Goal: Task Accomplishment & Management: Complete application form

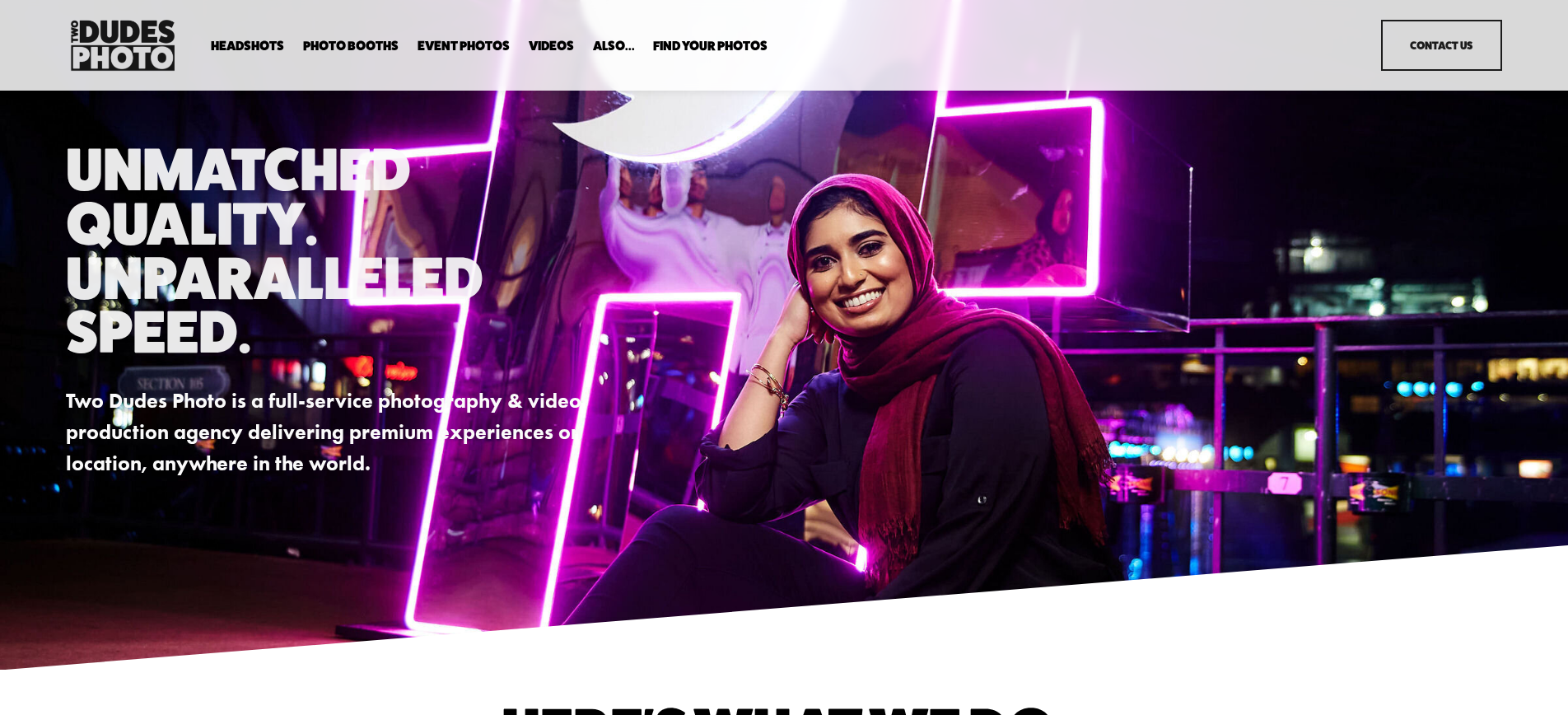
click at [0, 0] on link "Party Booth" at bounding box center [0, 0] width 0 height 0
click at [0, 0] on span "Party Booth" at bounding box center [0, 0] width 0 height 0
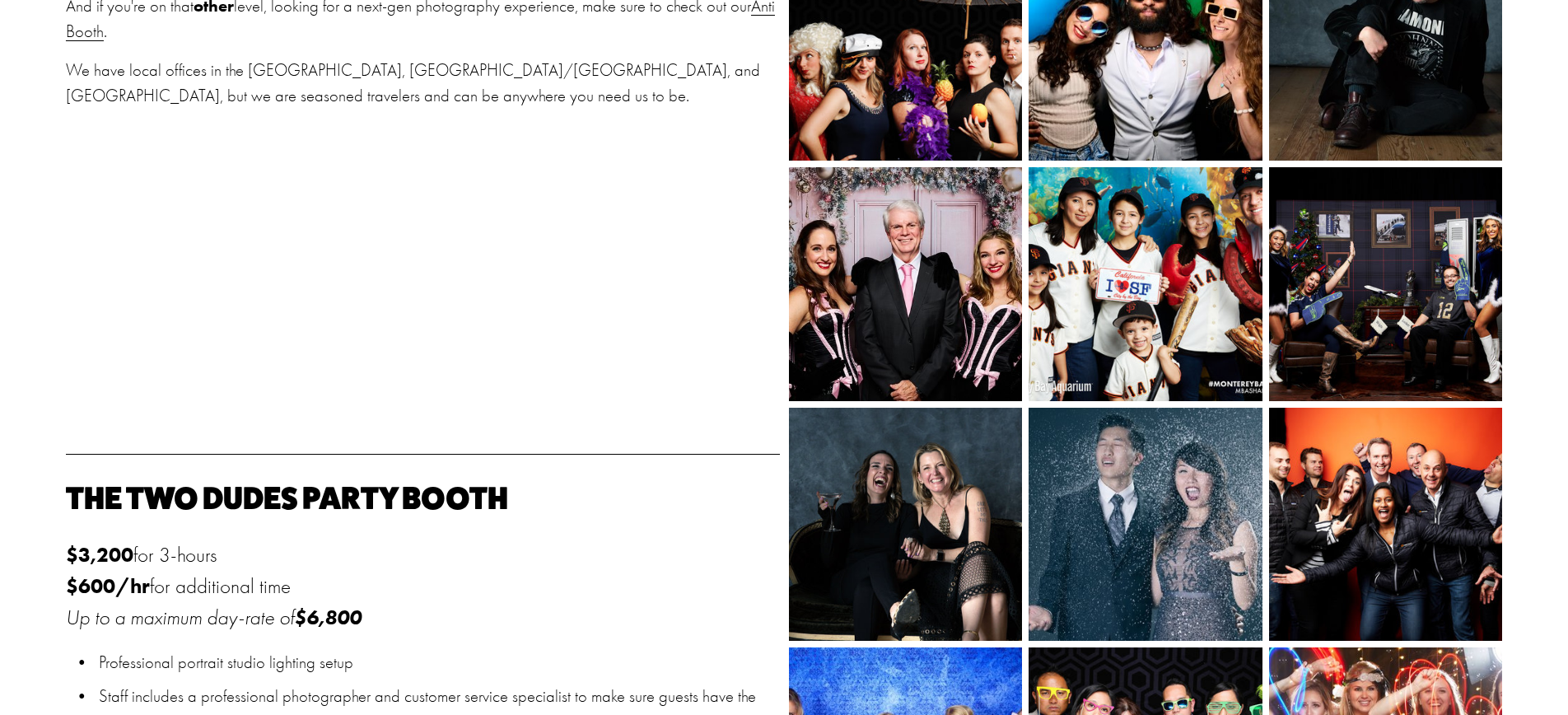
scroll to position [966, 0]
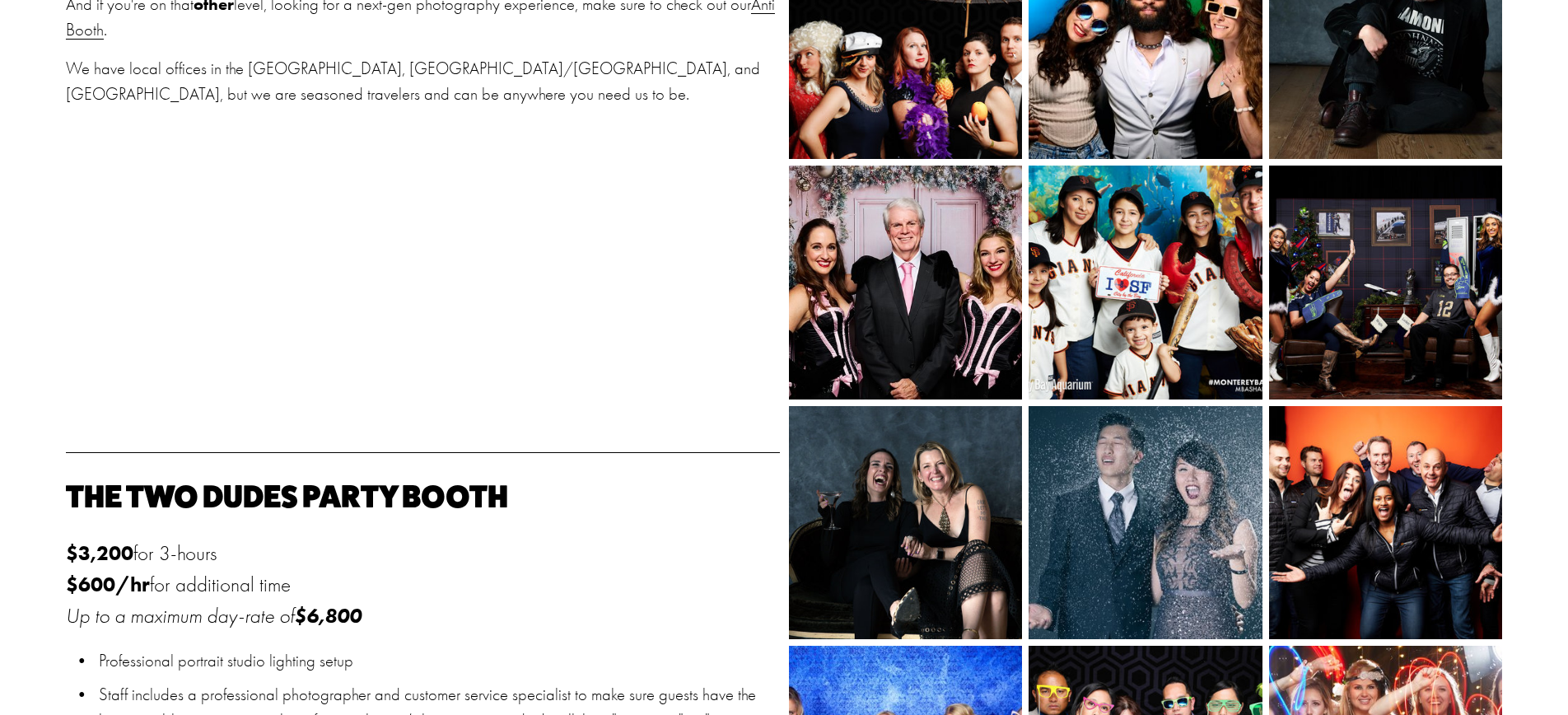
click at [1095, 503] on img at bounding box center [1163, 523] width 351 height 234
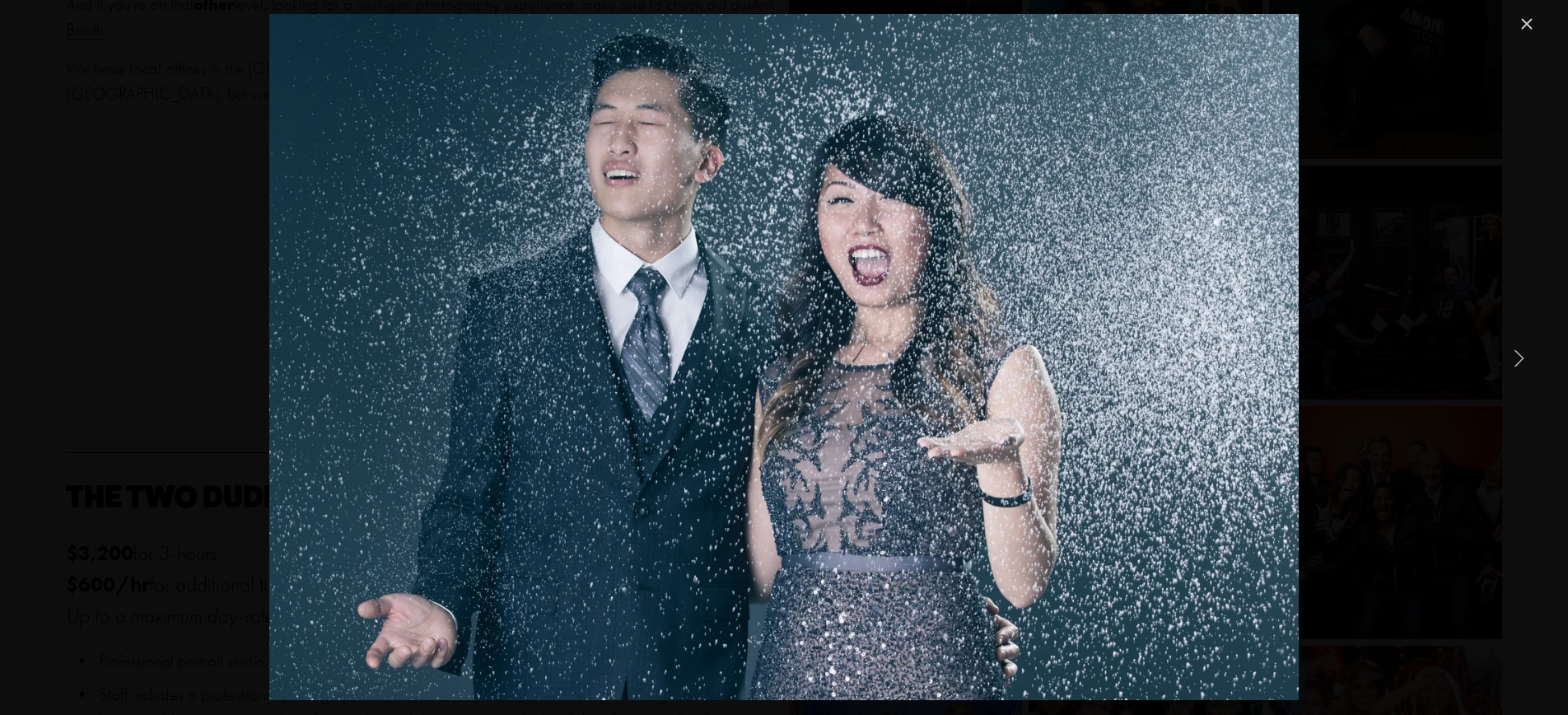
click at [1531, 20] on link "Close" at bounding box center [1526, 24] width 20 height 20
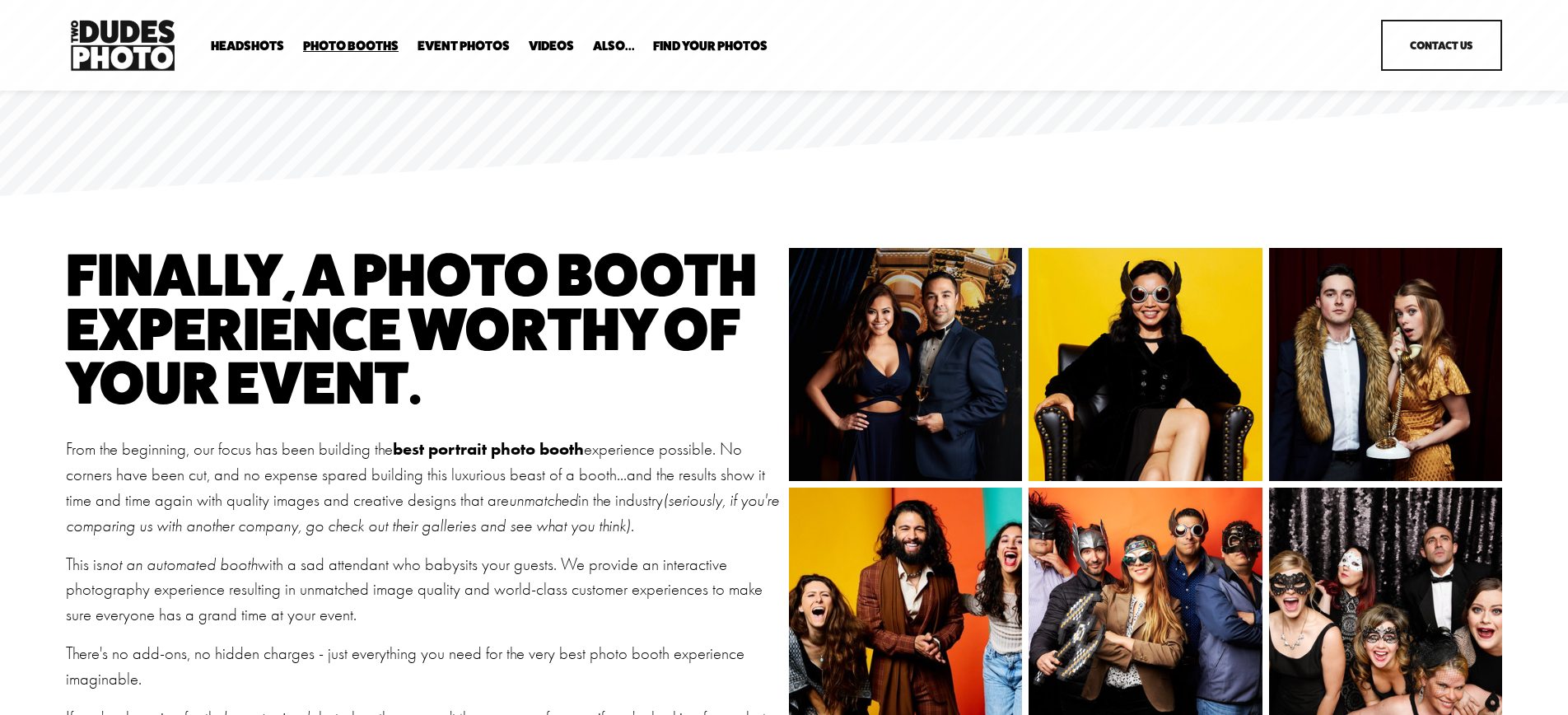
scroll to position [0, 0]
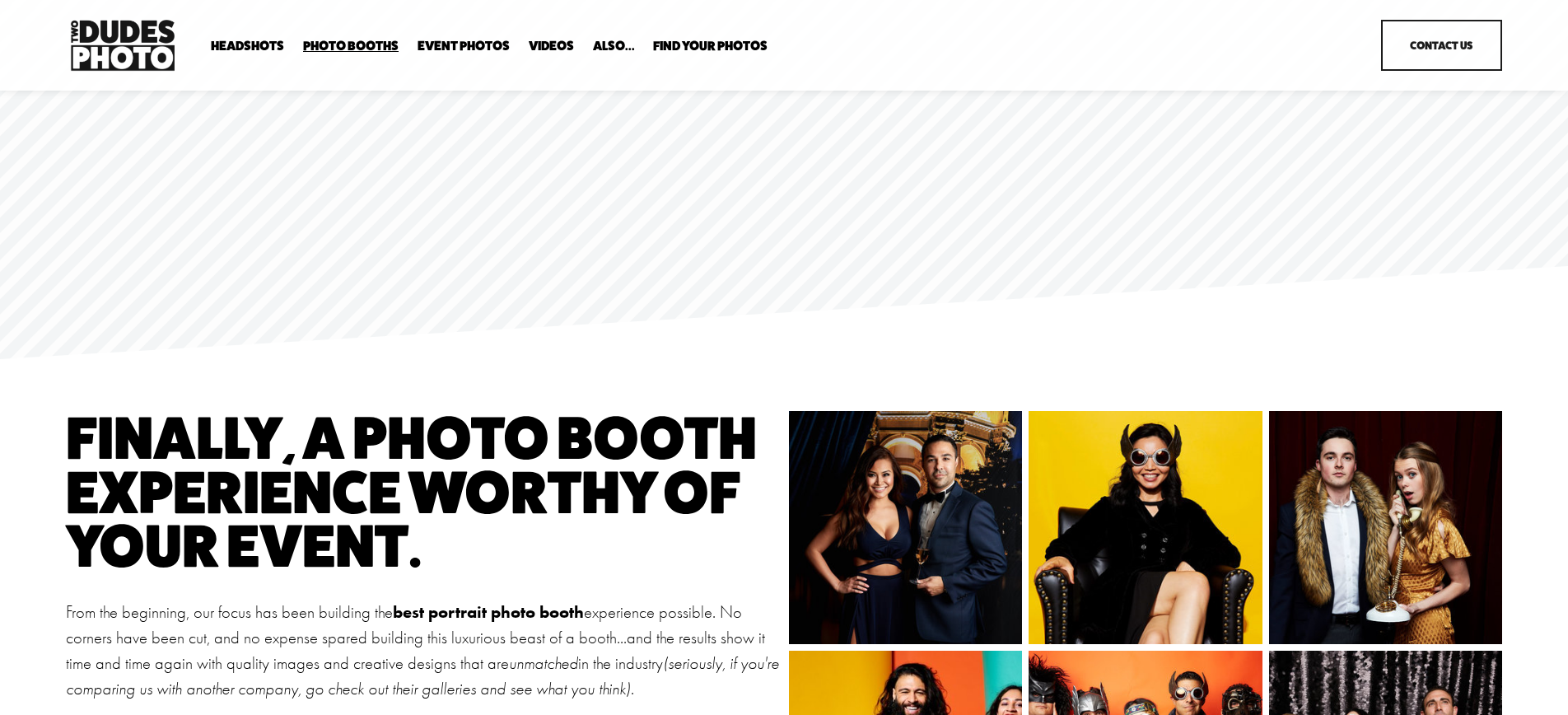
click at [0, 0] on span "Tuxedo B&W Booth" at bounding box center [0, 0] width 0 height 0
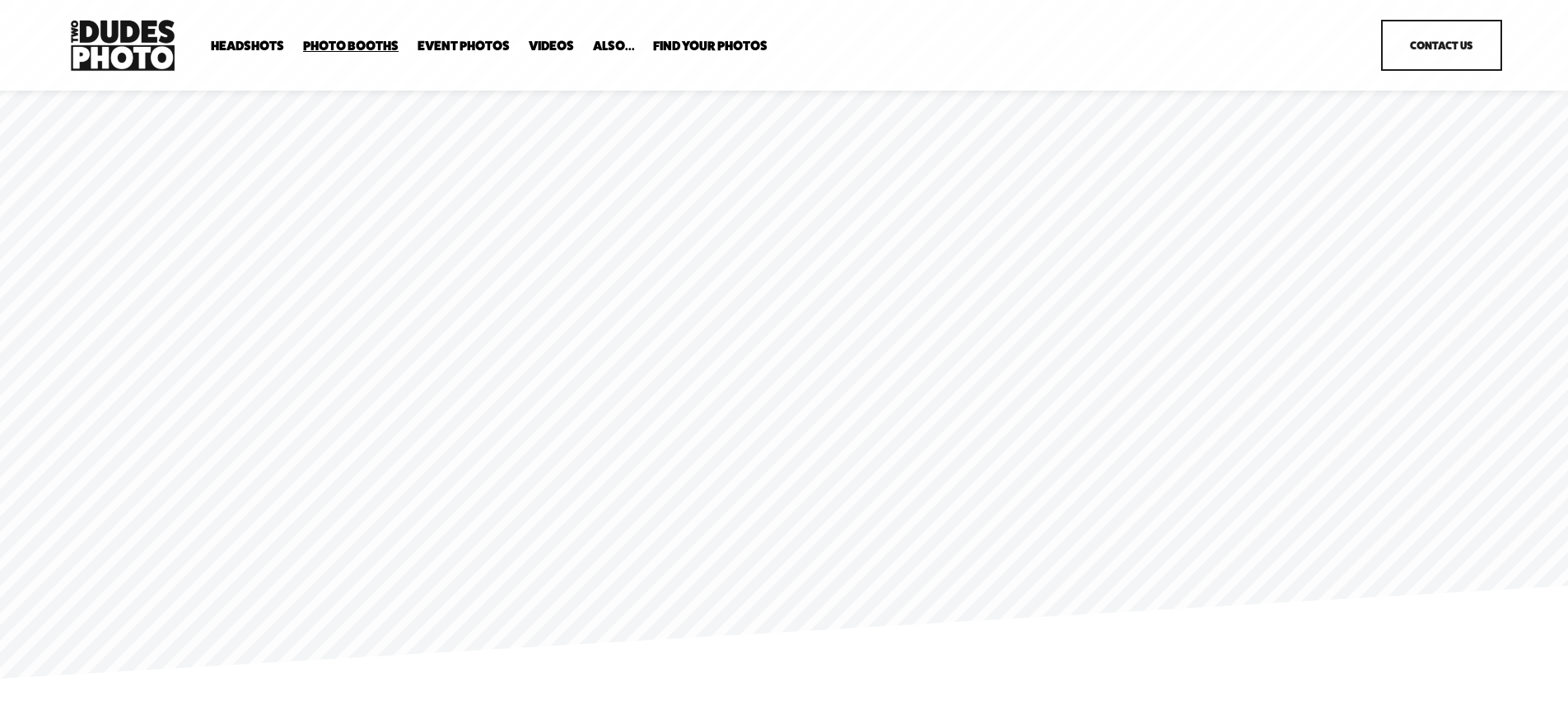
click at [0, 0] on span "Anti Booth" at bounding box center [0, 0] width 0 height 0
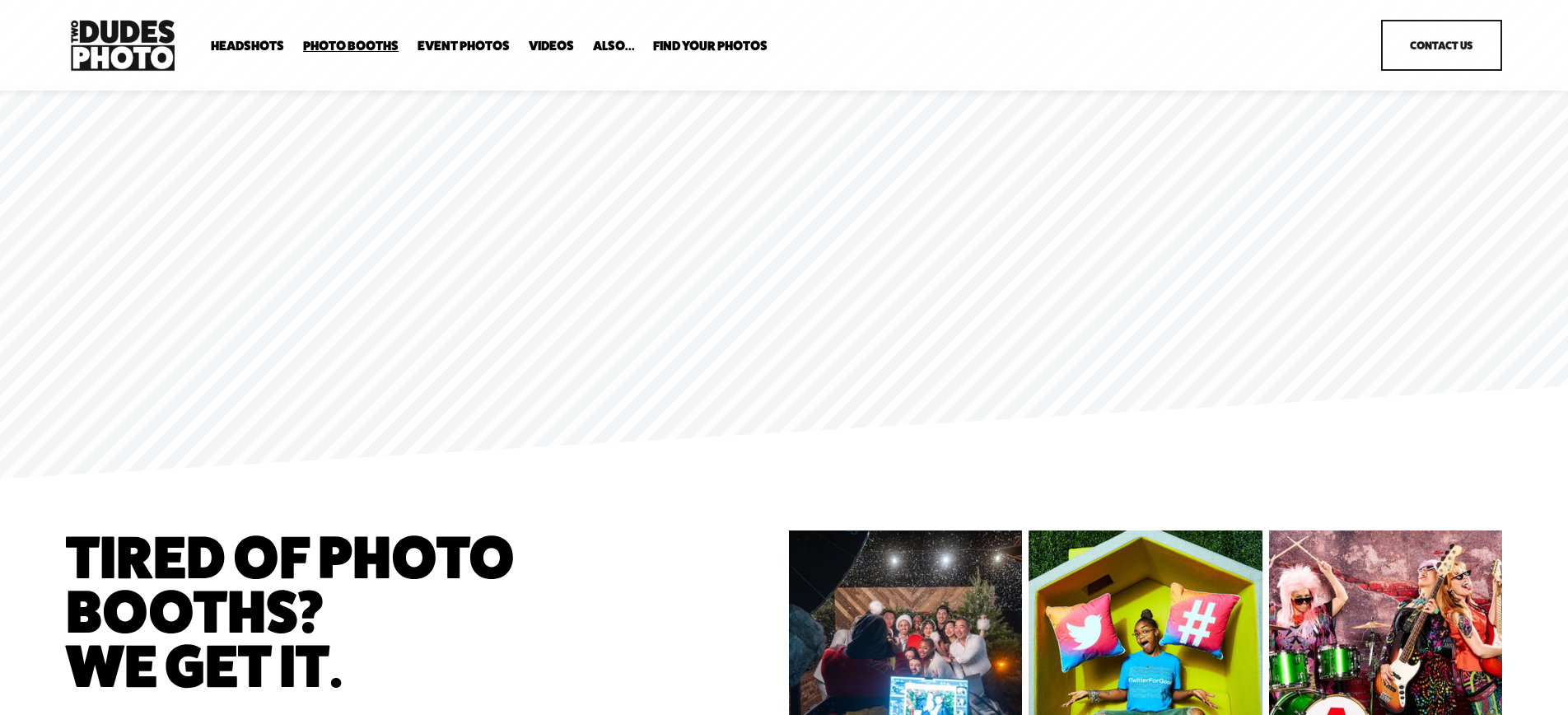
click at [0, 0] on span "Overhead Booth" at bounding box center [0, 0] width 0 height 0
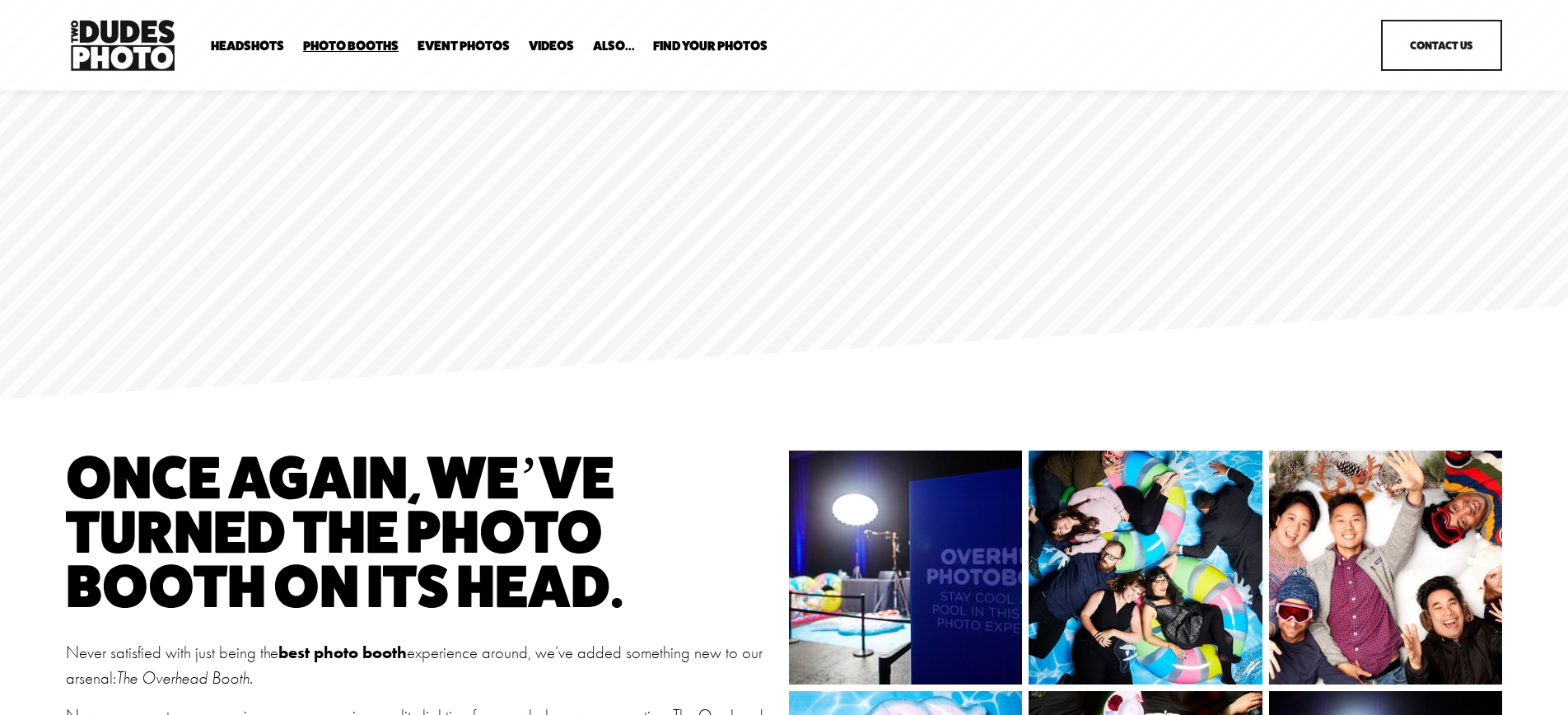
click at [0, 0] on span "Bespoke Booth" at bounding box center [0, 0] width 0 height 0
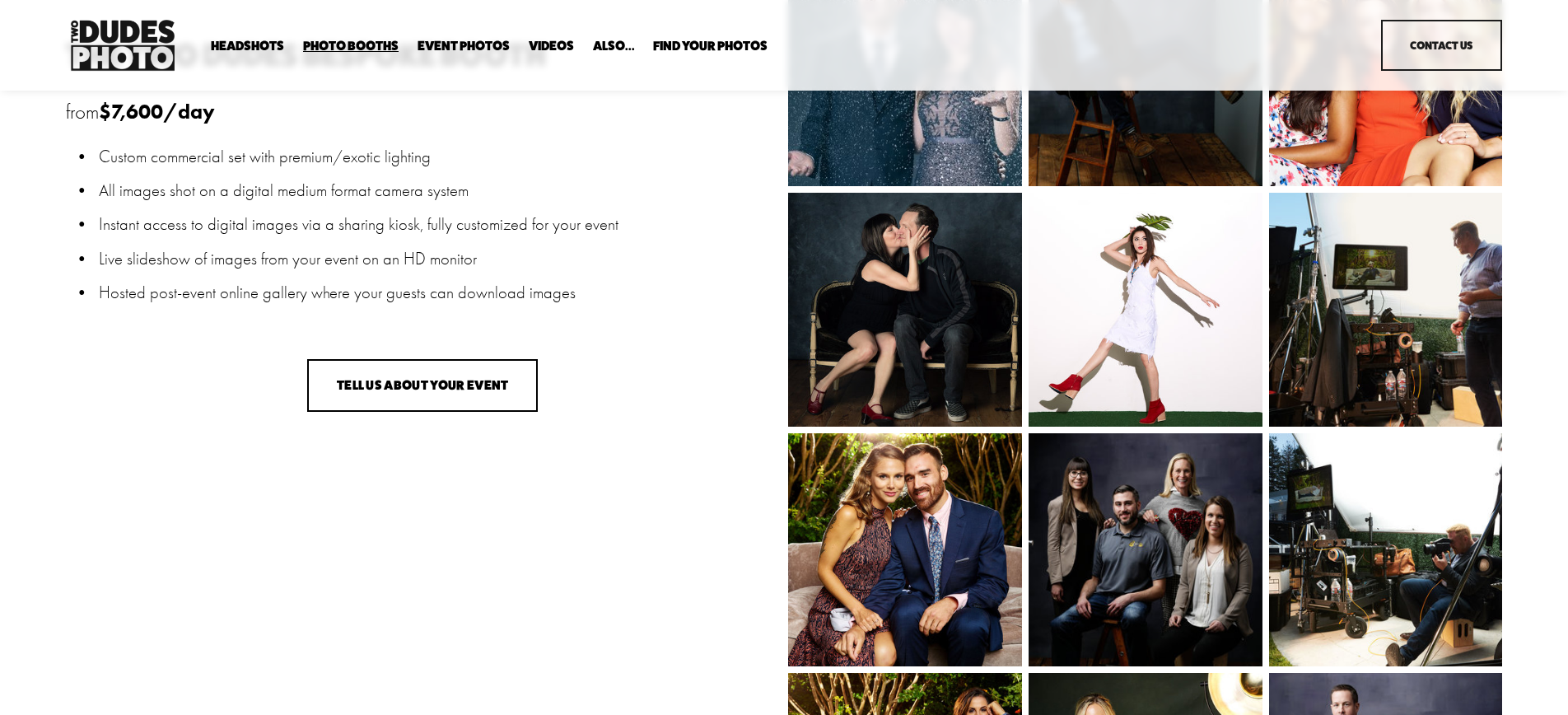
scroll to position [1590, 0]
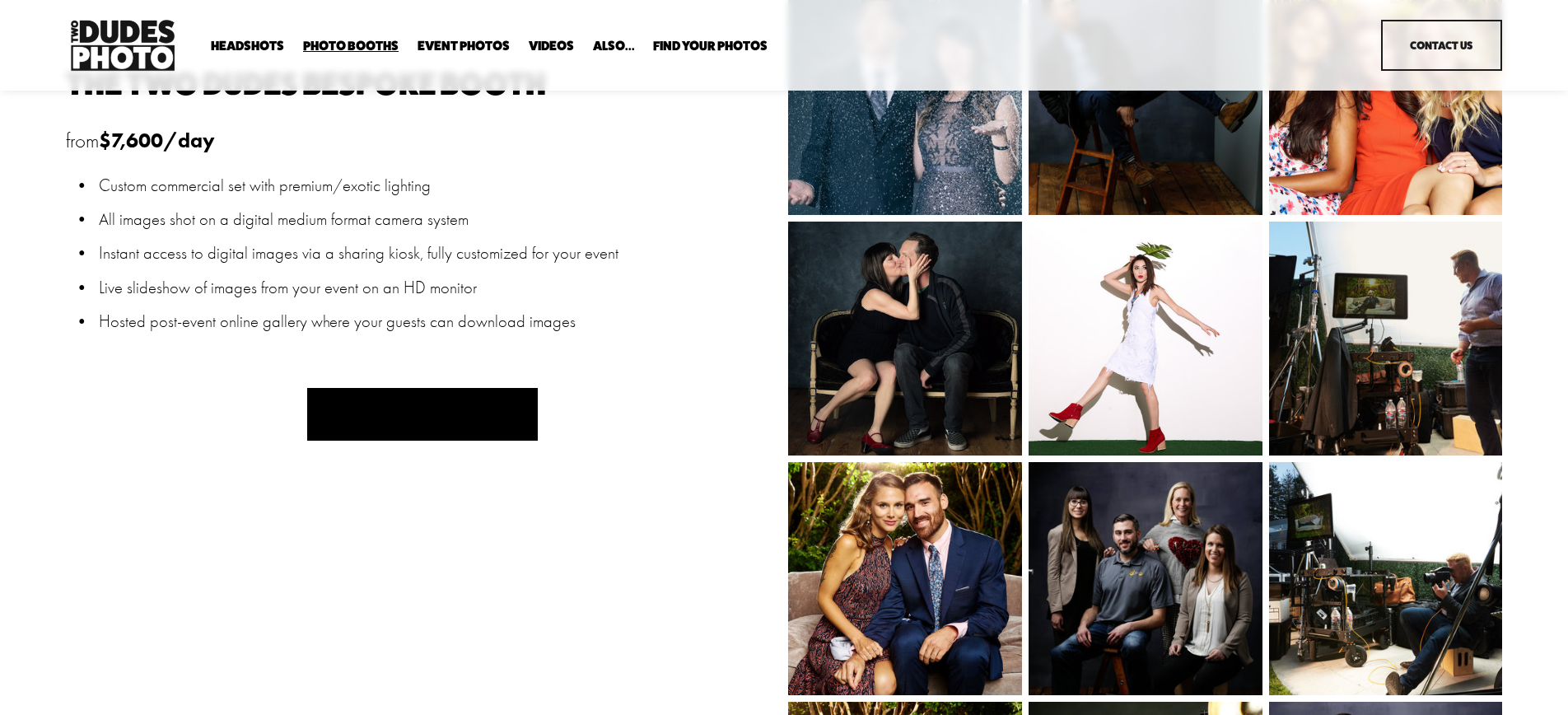
click at [470, 415] on button "TELL US ABOUT YOUR EVENT" at bounding box center [422, 414] width 230 height 53
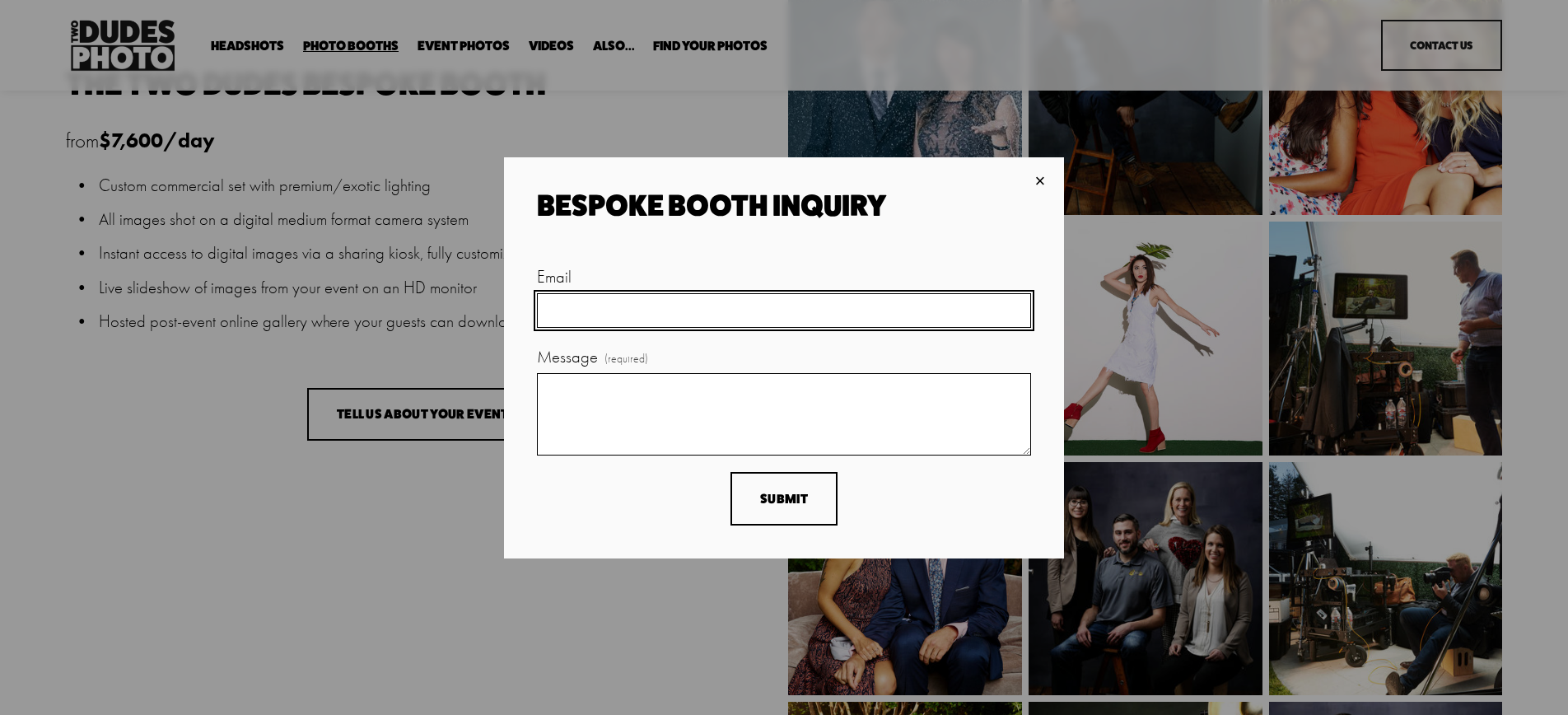
click at [702, 309] on input "Email" at bounding box center [784, 311] width 494 height 35
type input "glkang@nvidia.com"
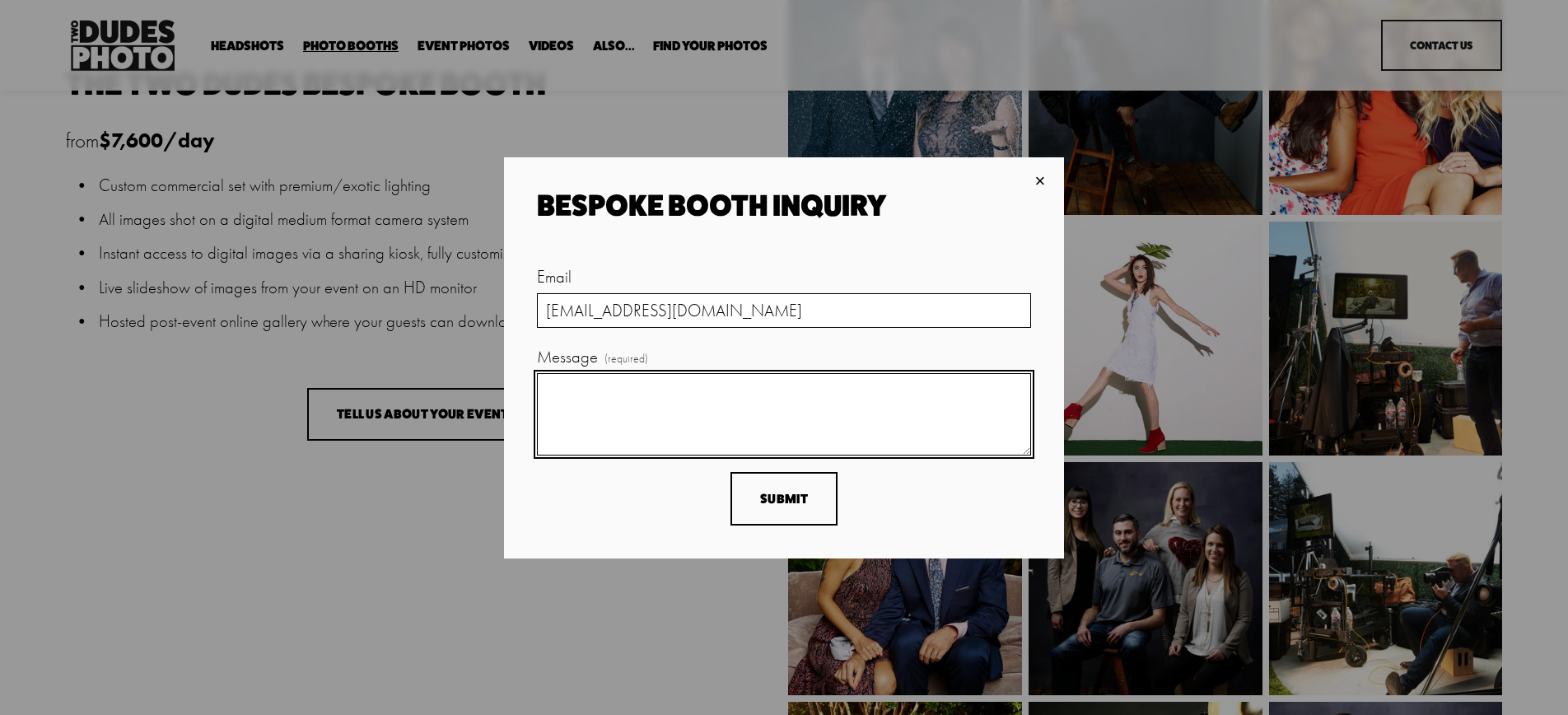
click at [645, 389] on textarea "Message (required)" at bounding box center [784, 414] width 494 height 83
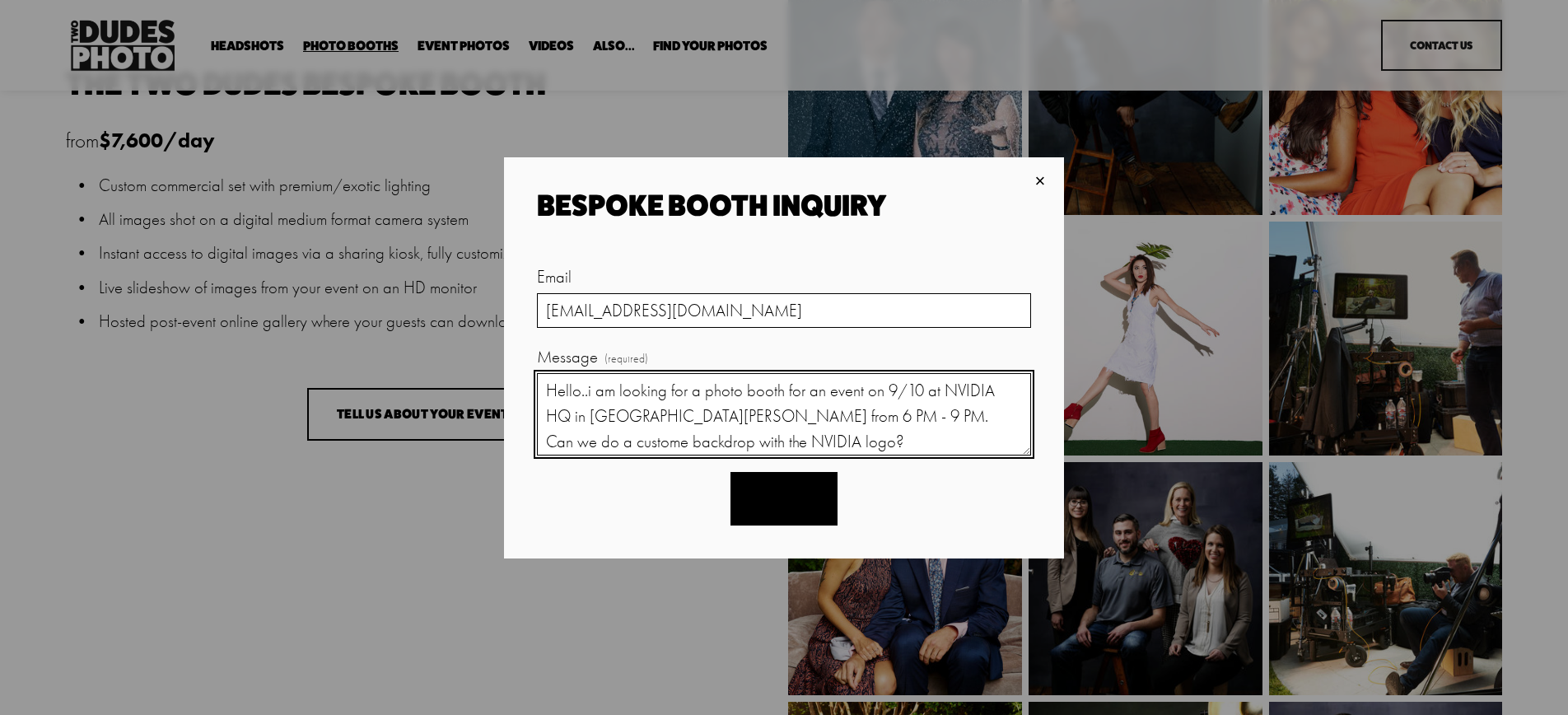
type textarea "Hello..i am looking for a photo booth for an event on 9/10 at NVIDIA HQ in Sant…"
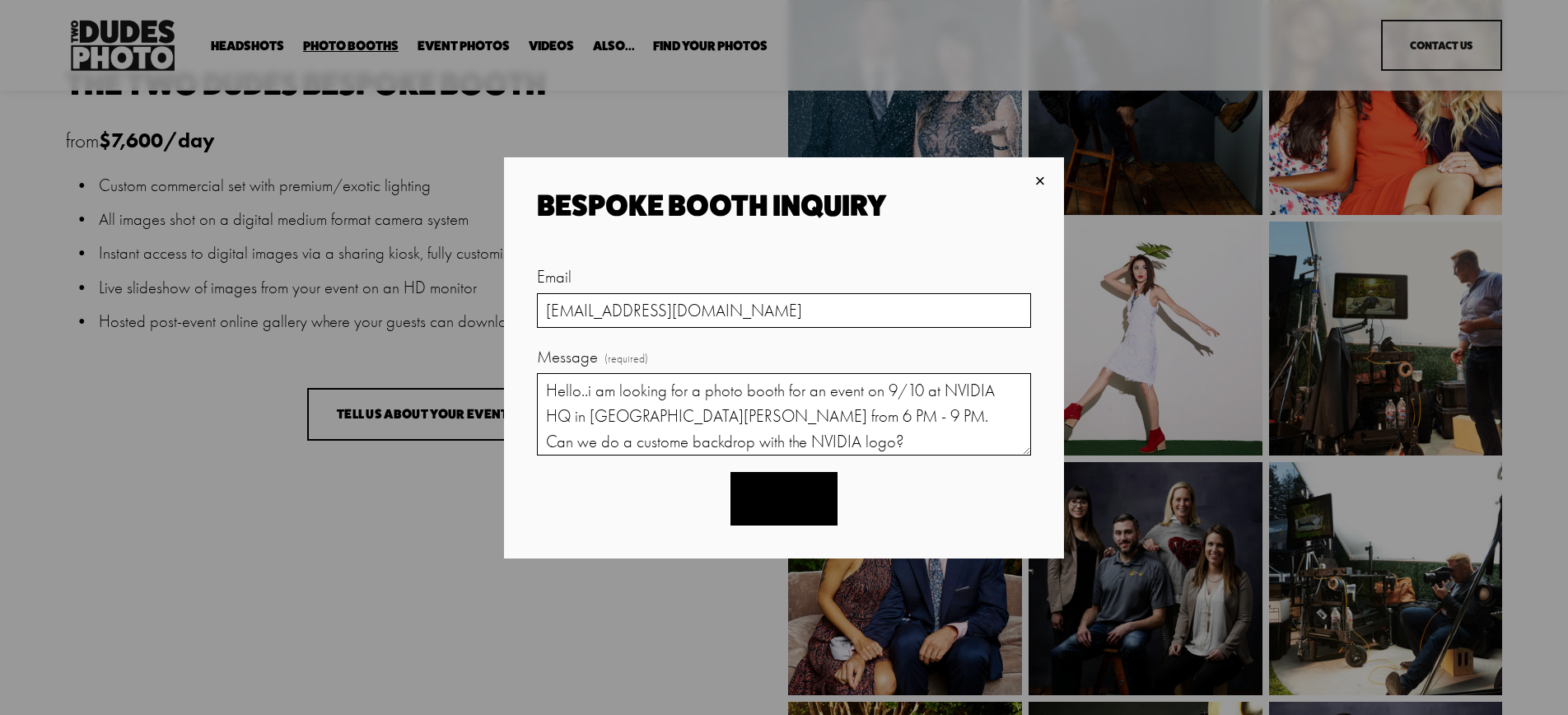
click at [792, 500] on span "Submit" at bounding box center [783, 499] width 48 height 16
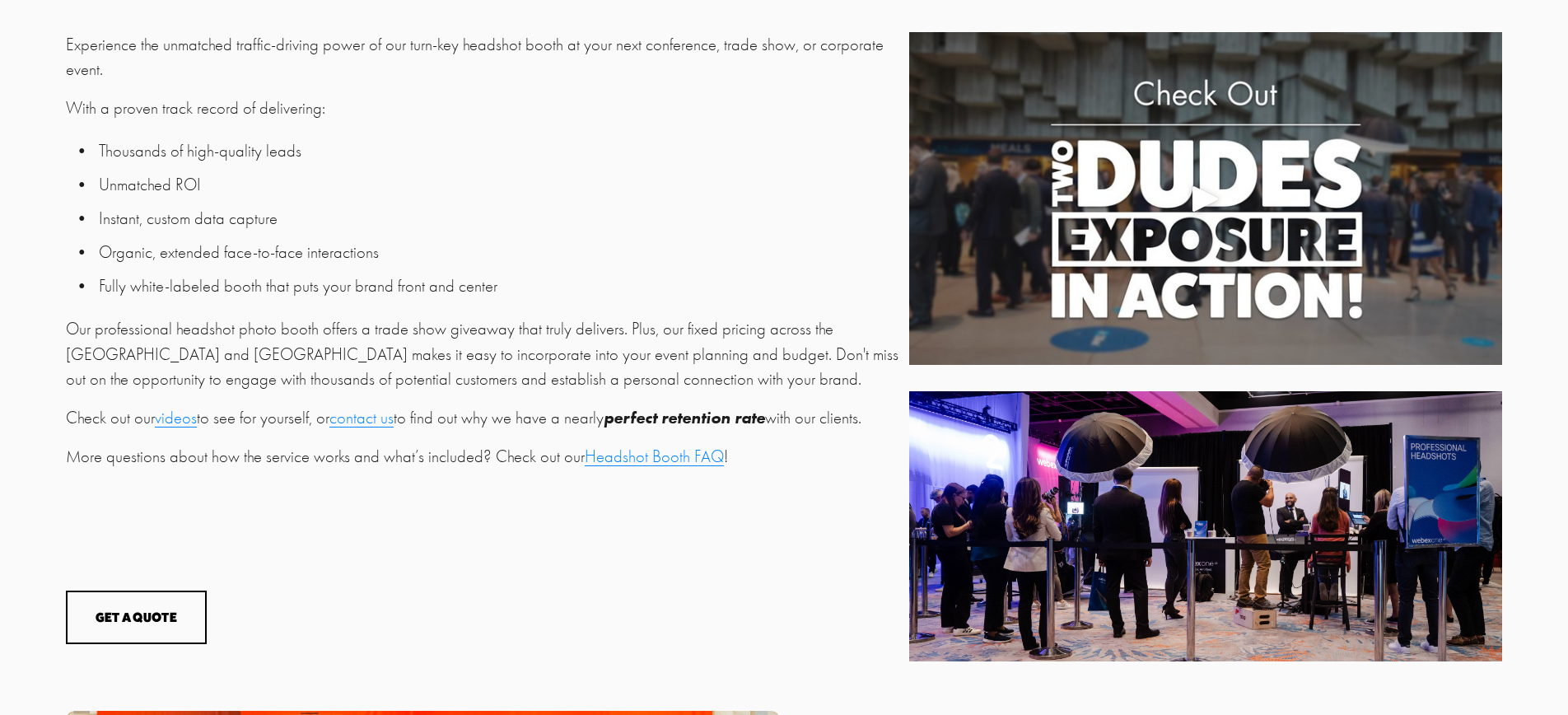
scroll to position [692, 0]
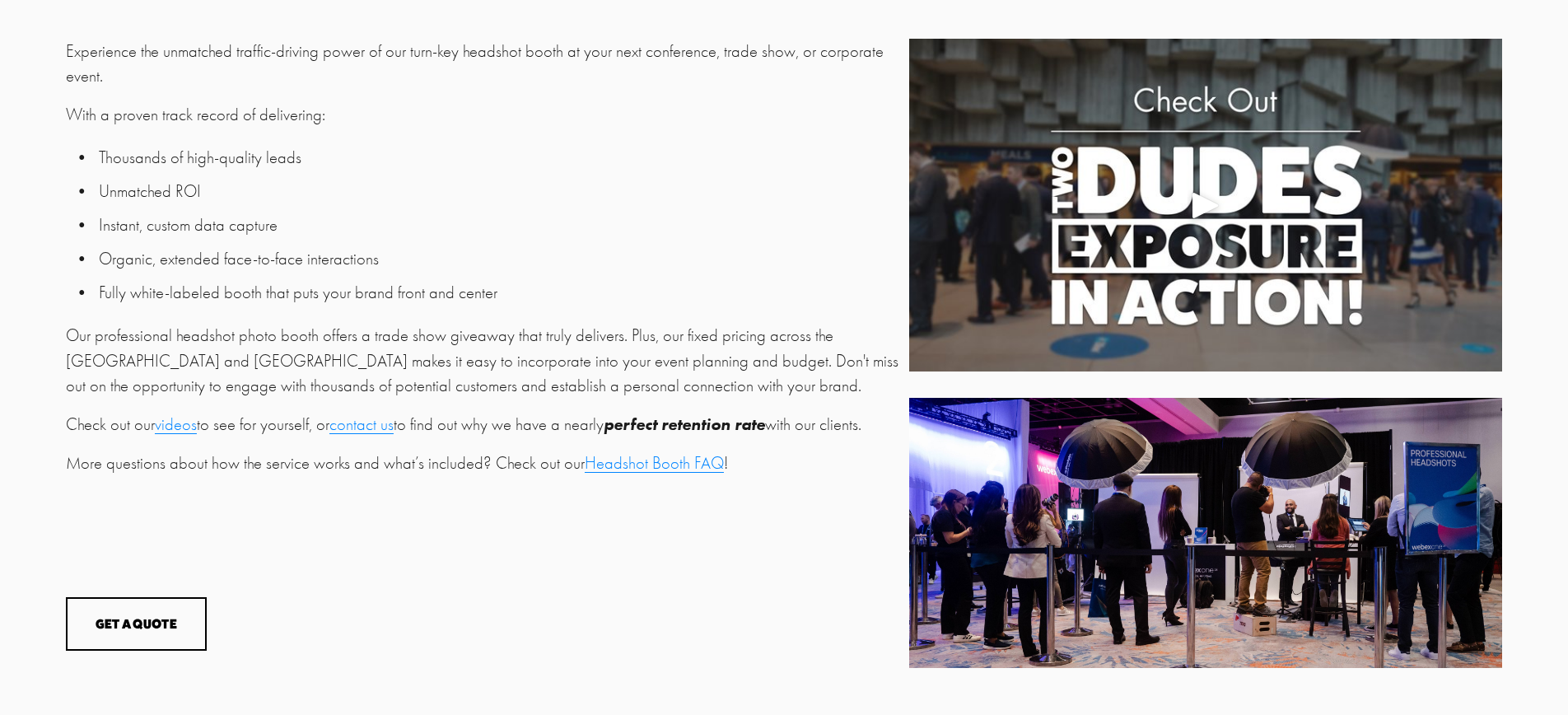
click at [1209, 205] on div "Play" at bounding box center [1205, 205] width 39 height 39
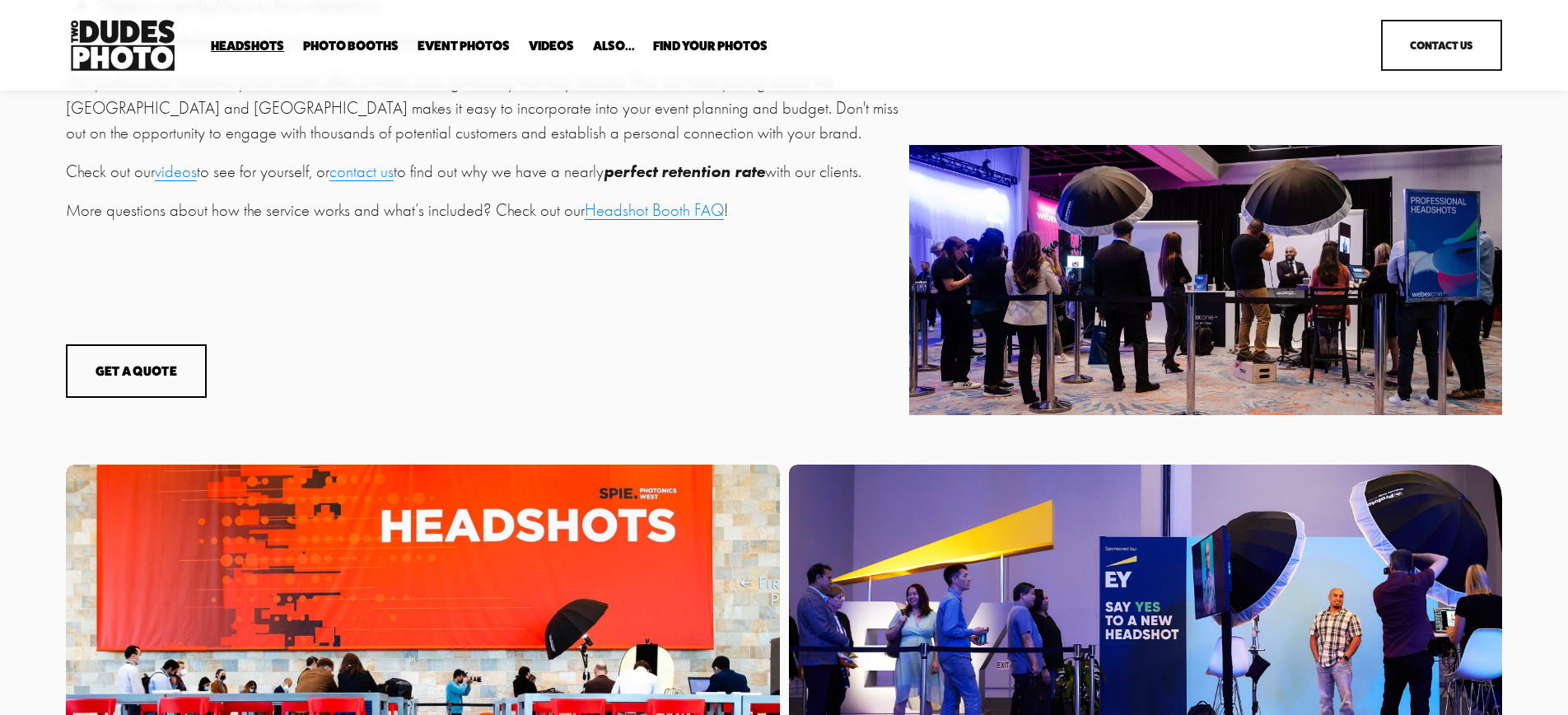
scroll to position [845, 0]
